Goal: Obtain resource: Download file/media

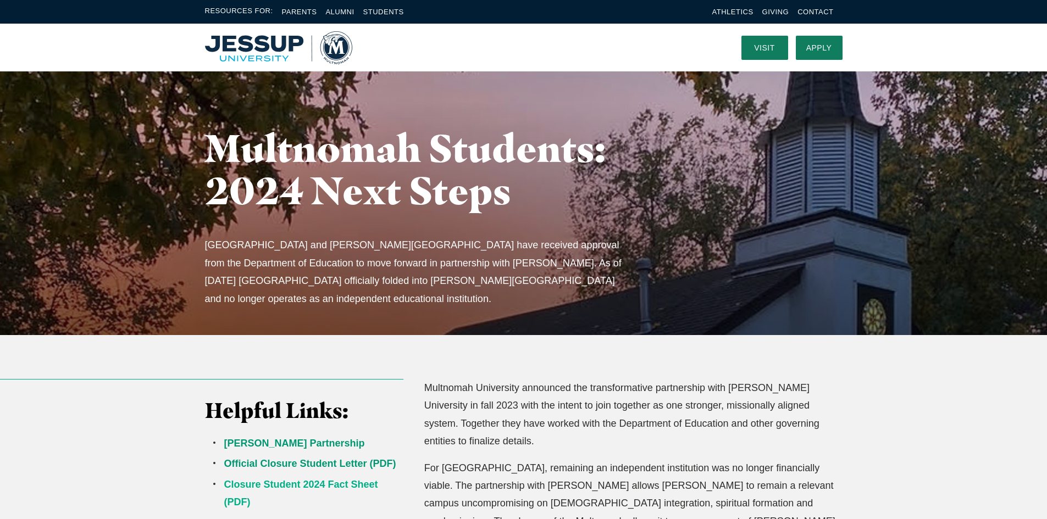
click at [287, 483] on link "Closure Student 2024 Fact Sheet (PDF)" at bounding box center [301, 493] width 154 height 29
